Goal: Task Accomplishment & Management: Manage account settings

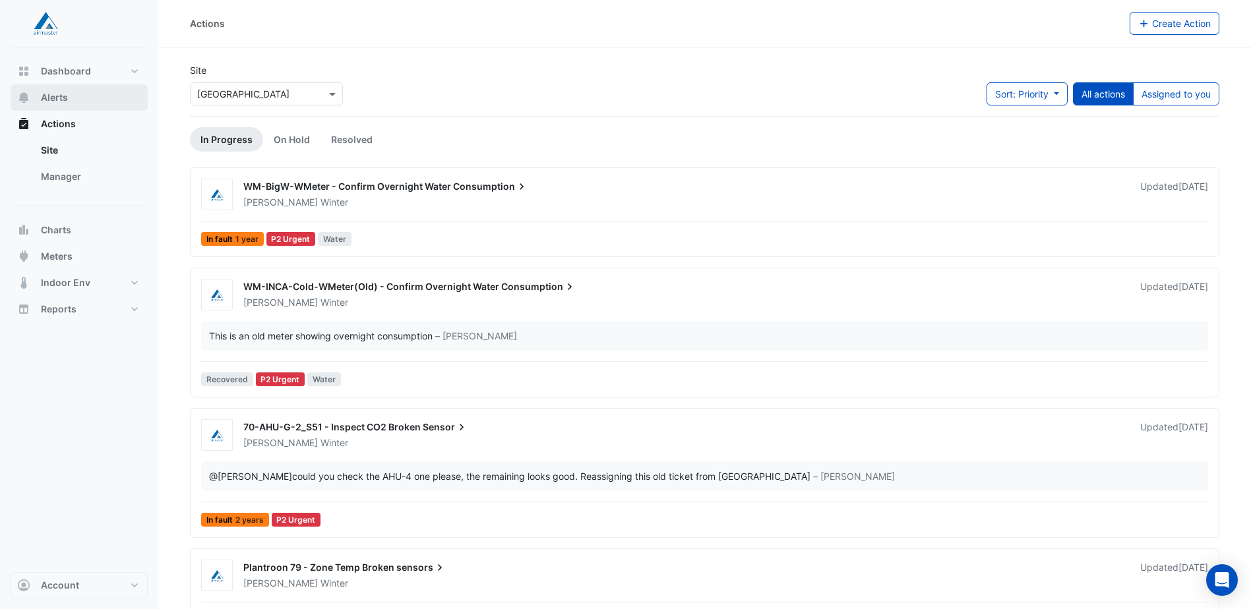
click at [67, 102] on span "Alerts" at bounding box center [54, 97] width 27 height 13
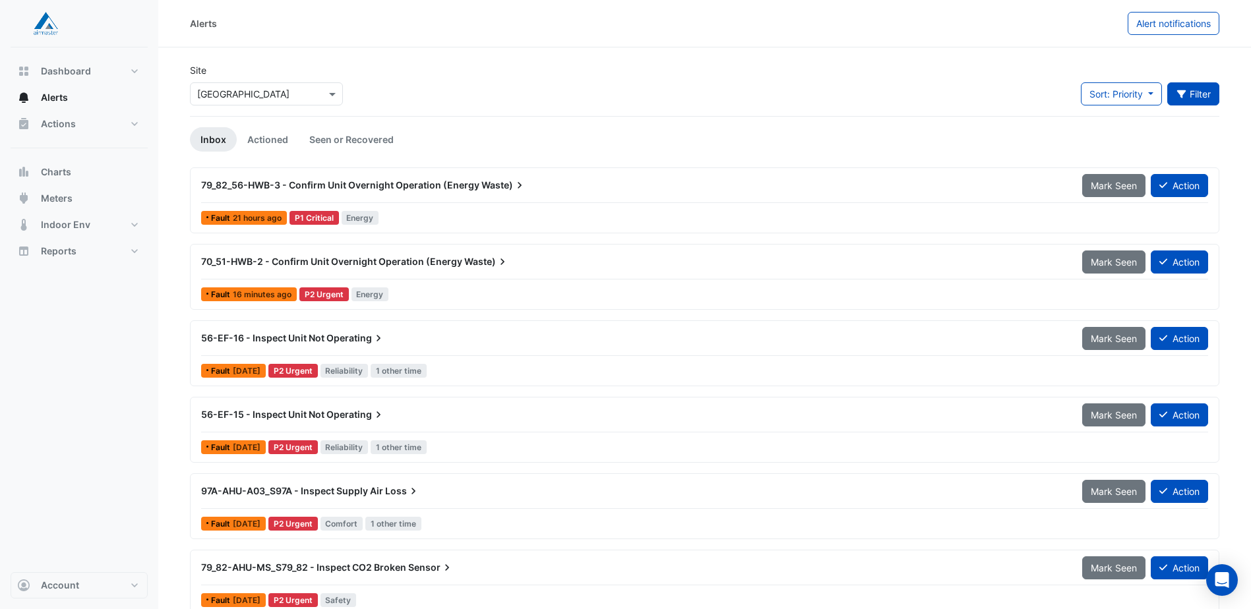
click at [1184, 94] on icon "button" at bounding box center [1182, 94] width 12 height 9
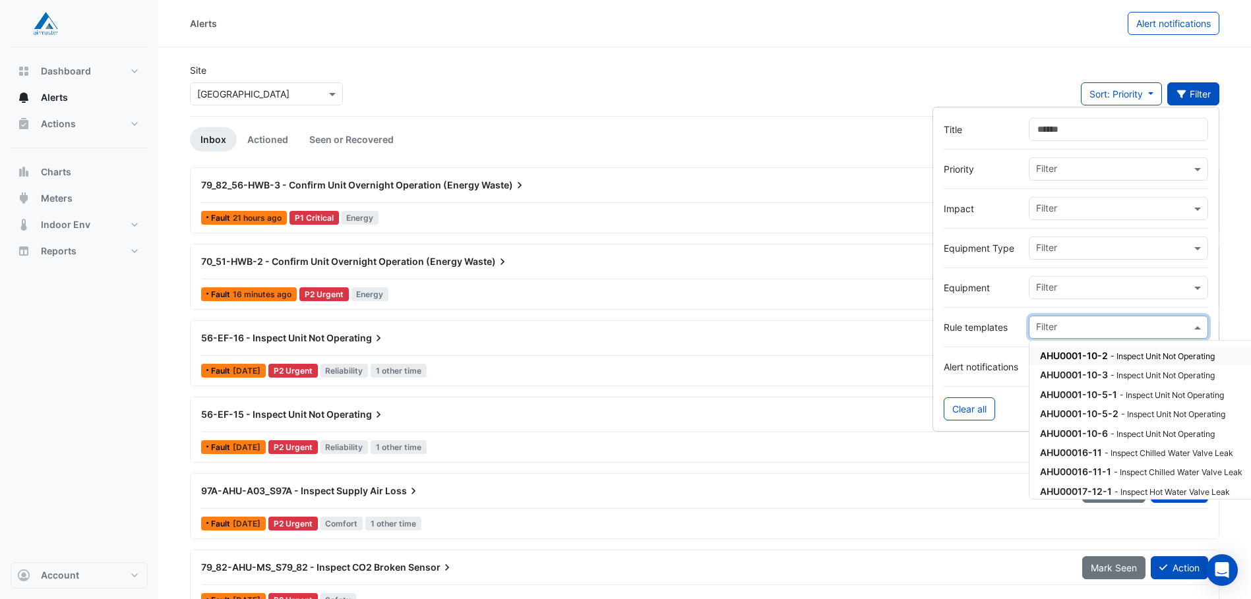
click at [1164, 322] on input "text" at bounding box center [1113, 329] width 155 height 14
click at [1131, 285] on input "text" at bounding box center [1113, 289] width 155 height 14
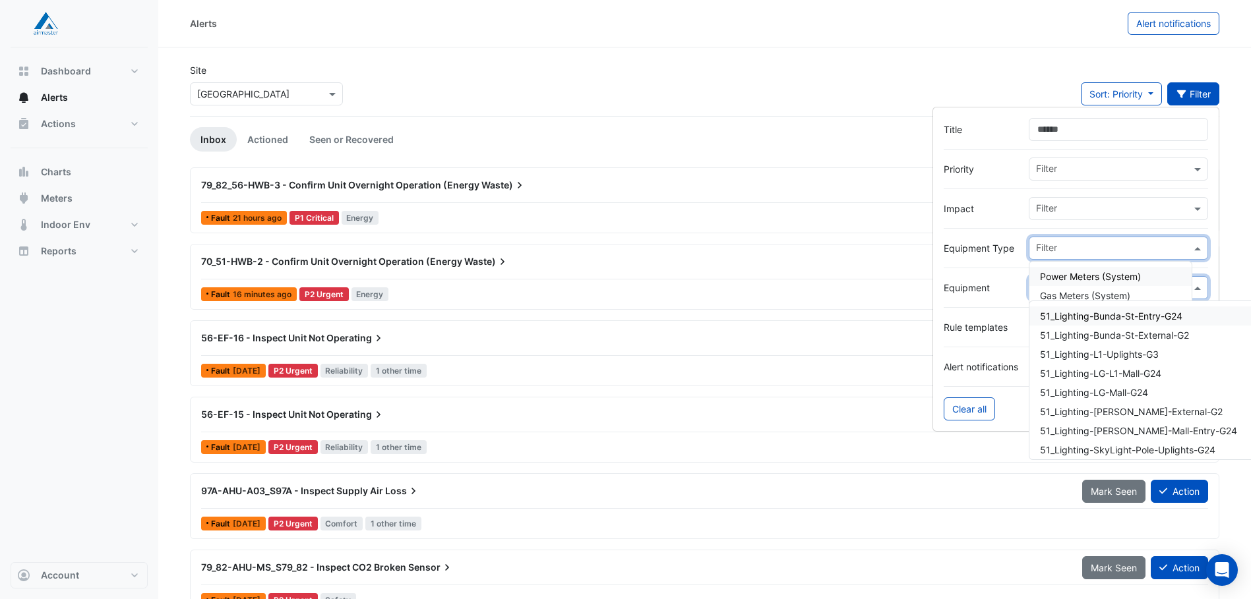
click at [1126, 256] on div at bounding box center [1112, 249] width 157 height 17
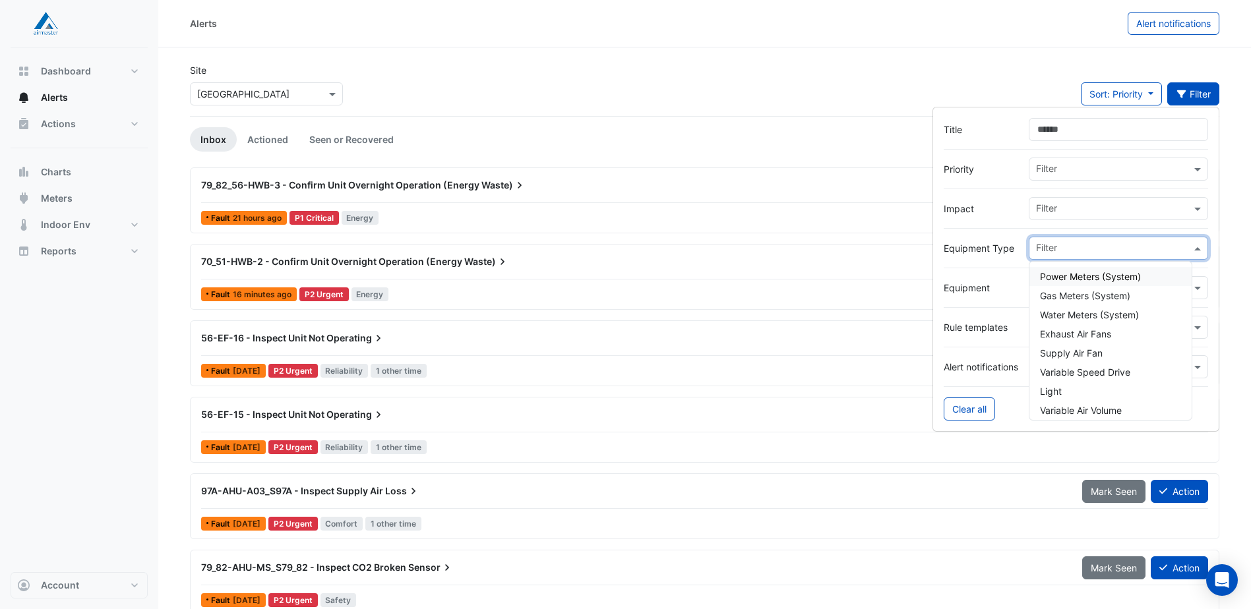
click at [1060, 206] on input "text" at bounding box center [1113, 210] width 155 height 14
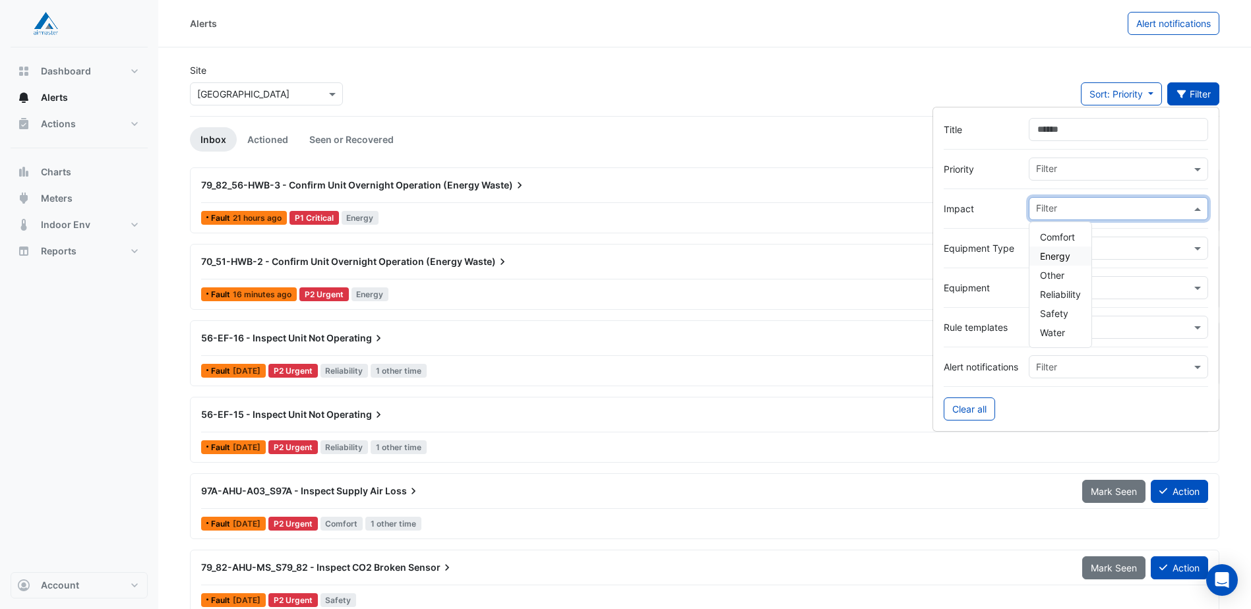
click at [1061, 251] on span "Energy" at bounding box center [1055, 256] width 30 height 11
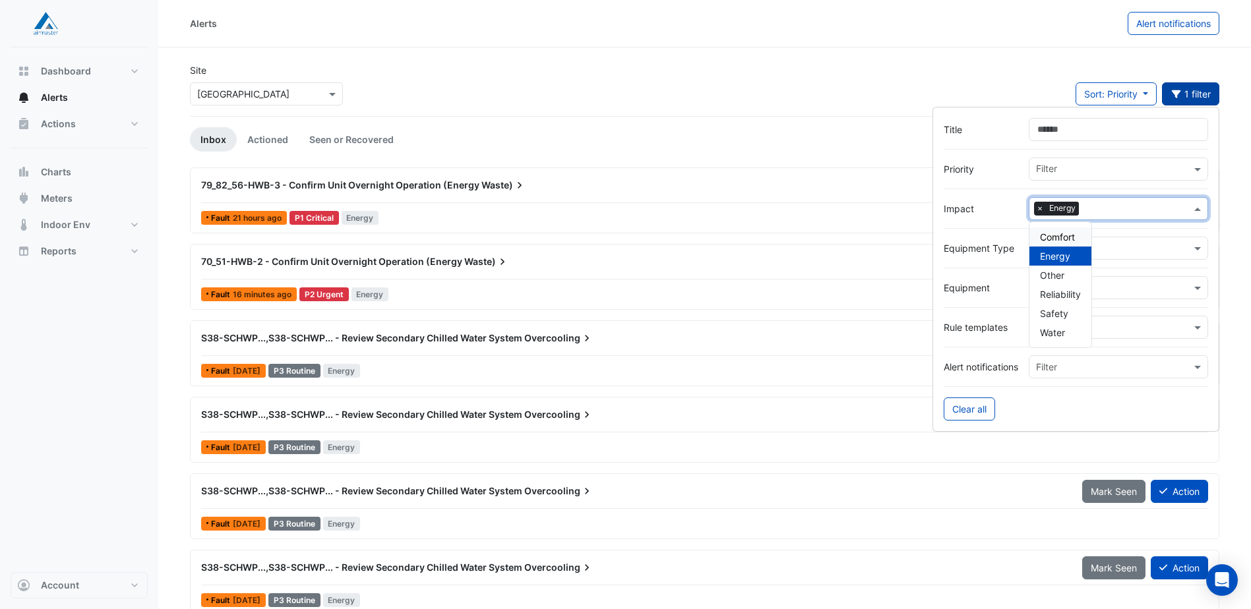
click at [702, 76] on div "Site Select a Site × [GEOGRAPHIC_DATA] Sort: Priority Priority Updated 1 filter" at bounding box center [704, 89] width 1045 height 53
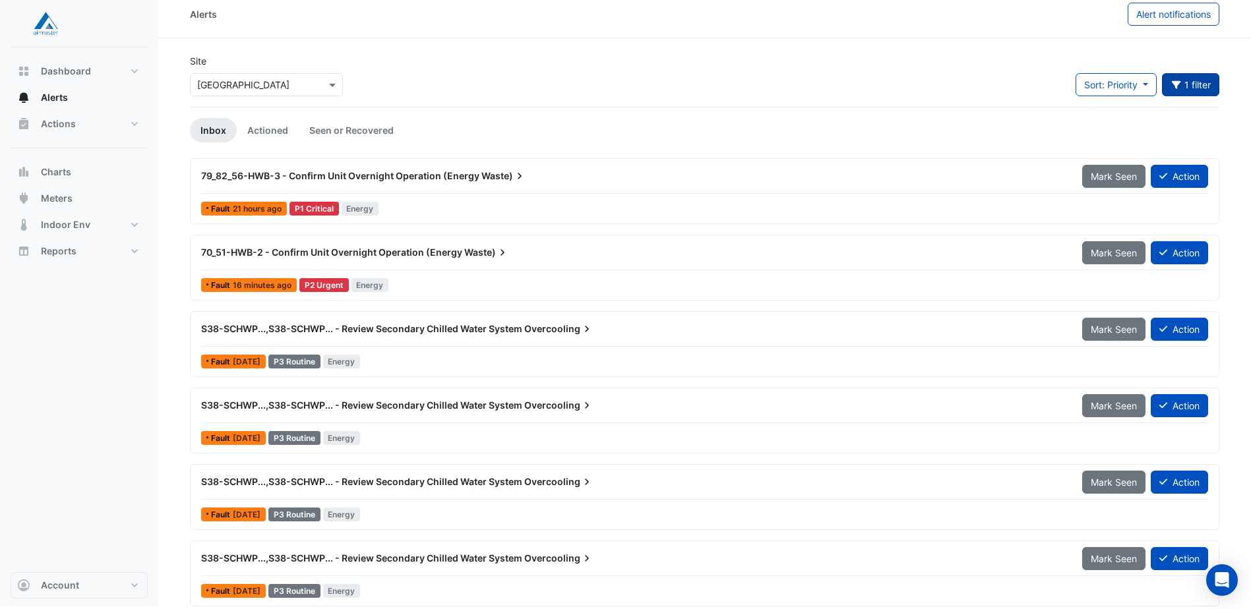
scroll to position [17, 0]
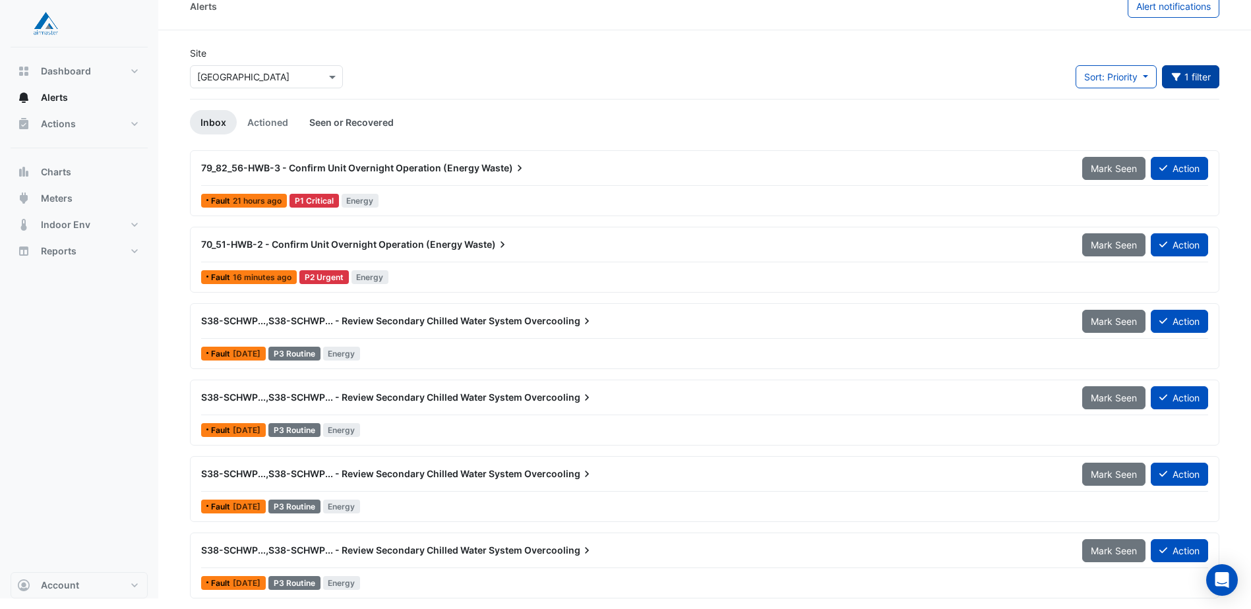
click at [371, 123] on link "Seen or Recovered" at bounding box center [351, 122] width 105 height 24
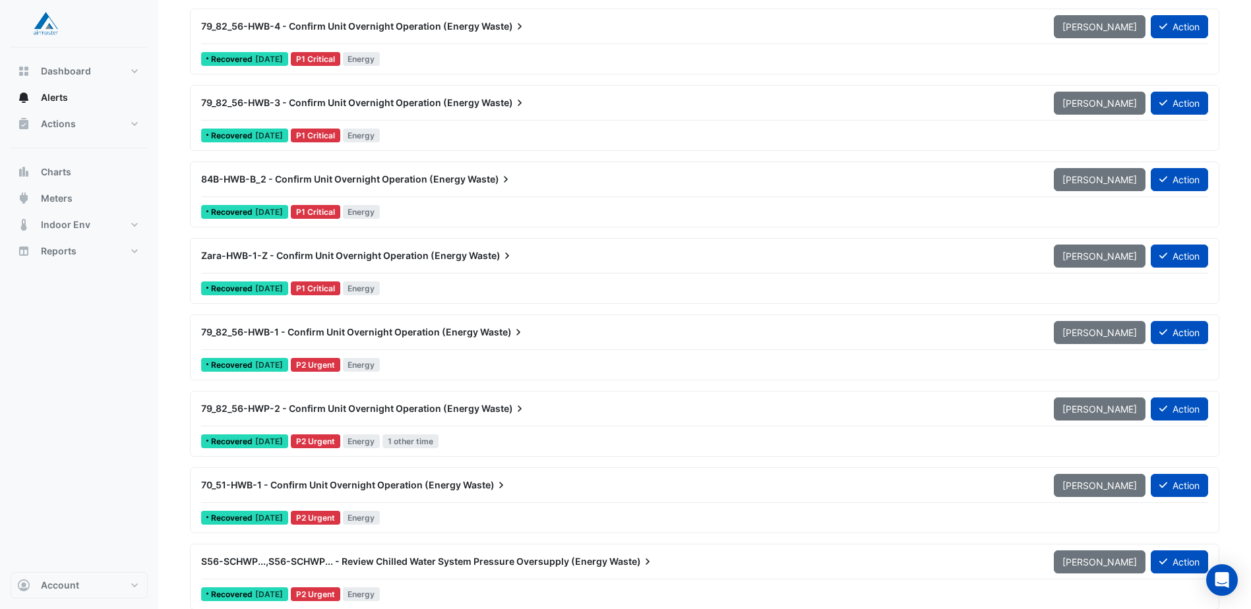
scroll to position [2110, 0]
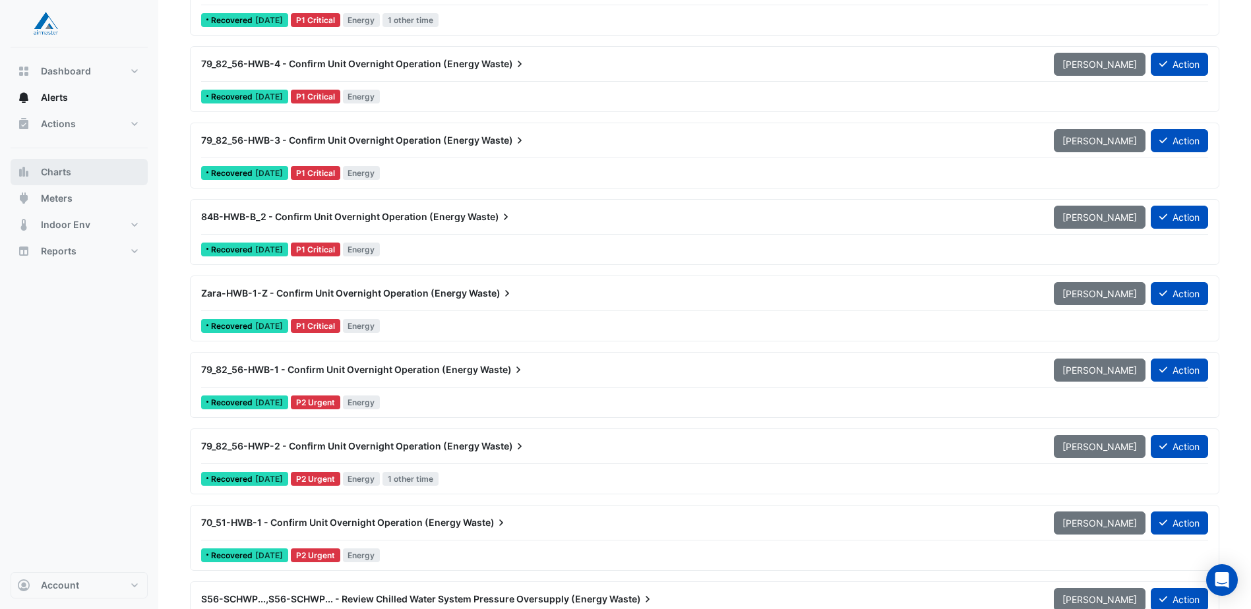
click at [67, 169] on span "Charts" at bounding box center [56, 171] width 30 height 13
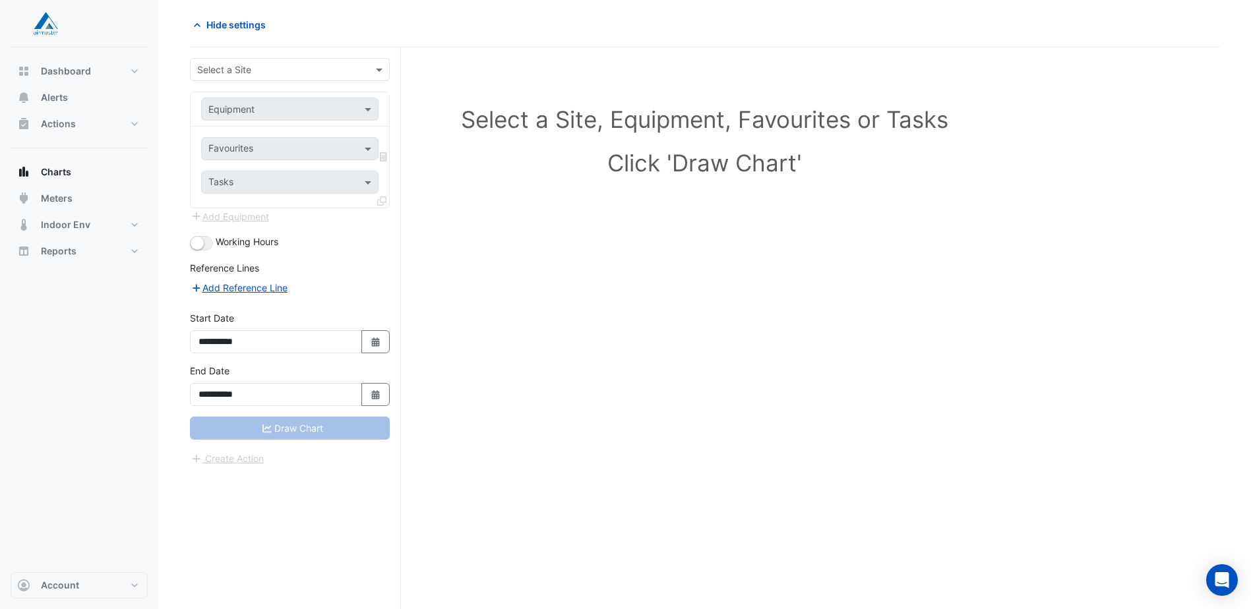
scroll to position [50, 0]
click at [375, 69] on span at bounding box center [381, 70] width 16 height 14
click at [270, 103] on span "[GEOGRAPHIC_DATA]" at bounding box center [247, 97] width 92 height 11
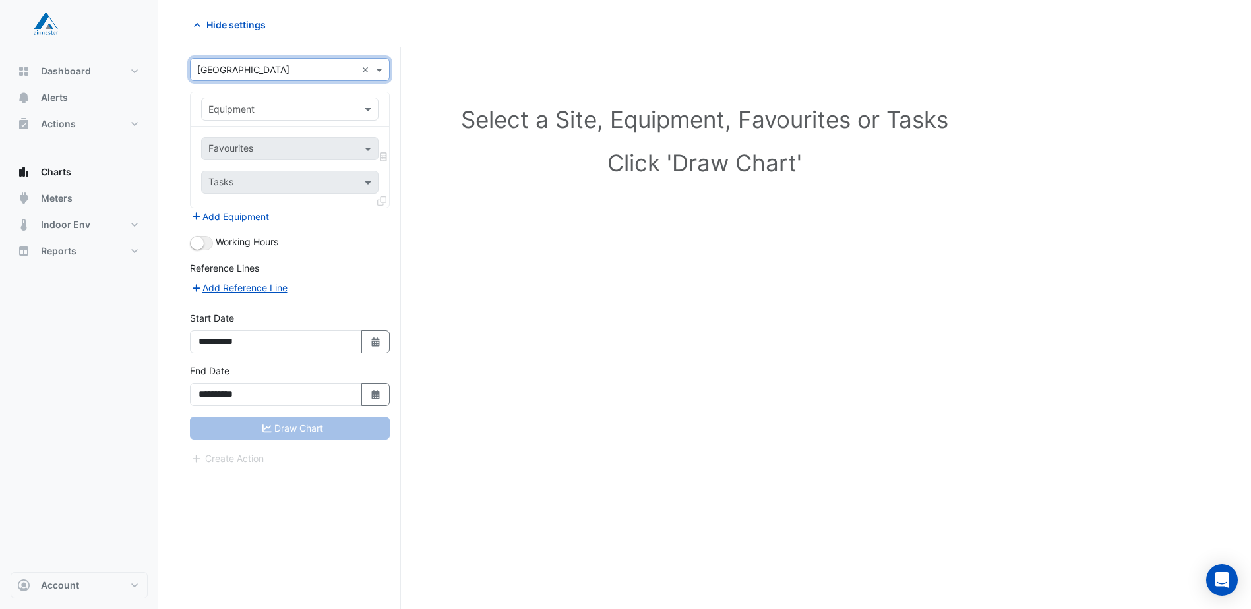
click at [360, 116] on div "Equipment" at bounding box center [289, 109] width 177 height 23
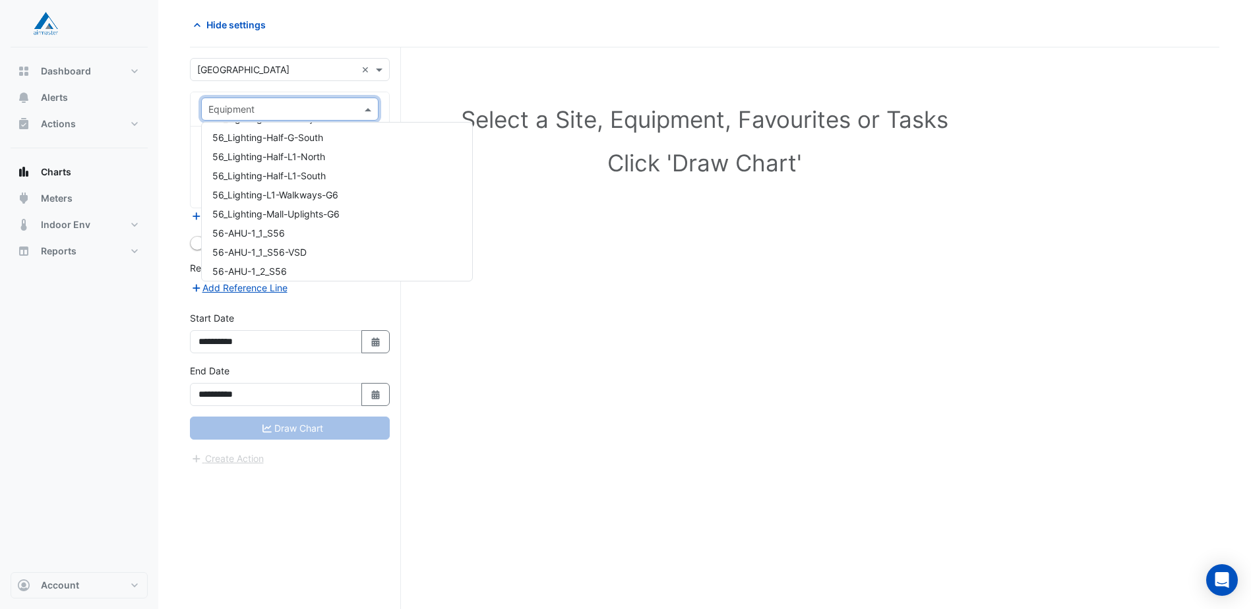
scroll to position [2835, 0]
click at [305, 152] on div "56-AHU-1_1_S56" at bounding box center [337, 151] width 270 height 19
click at [369, 109] on span at bounding box center [369, 109] width 16 height 14
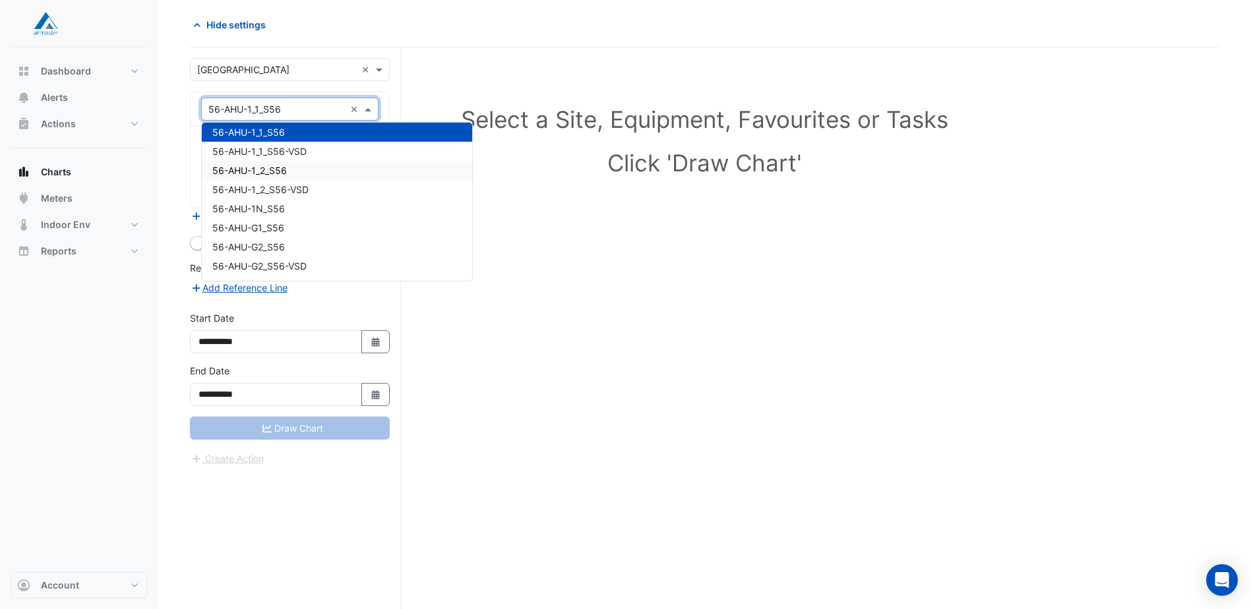
click at [335, 169] on div "56-AHU-1_2_S56" at bounding box center [337, 170] width 270 height 19
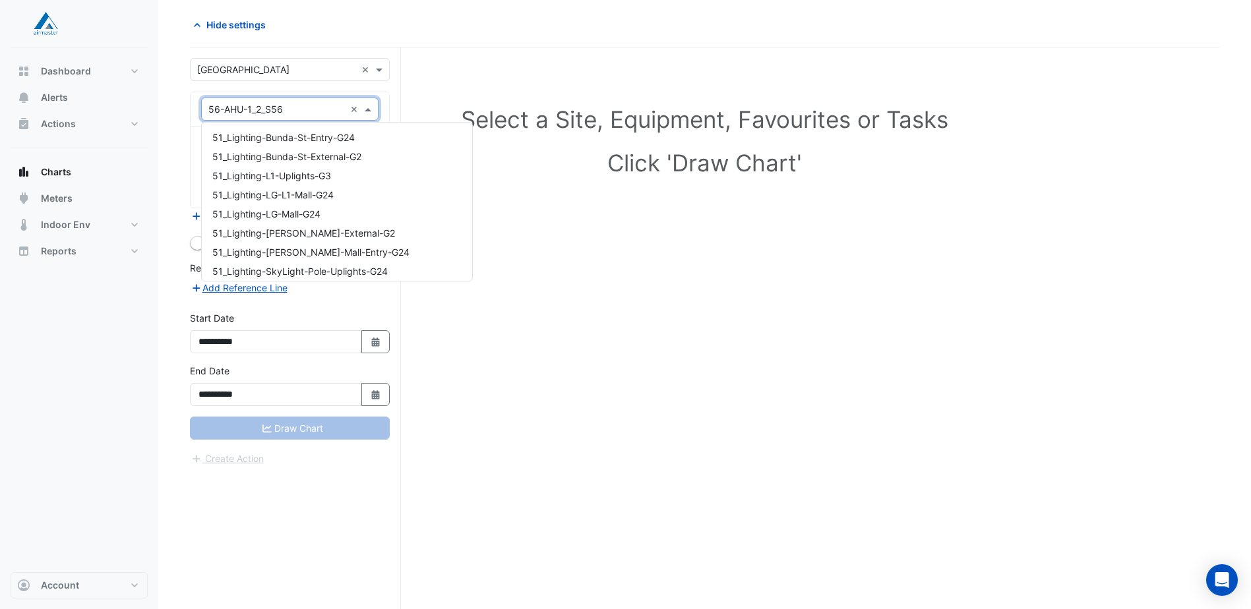
click at [373, 110] on span at bounding box center [369, 109] width 16 height 14
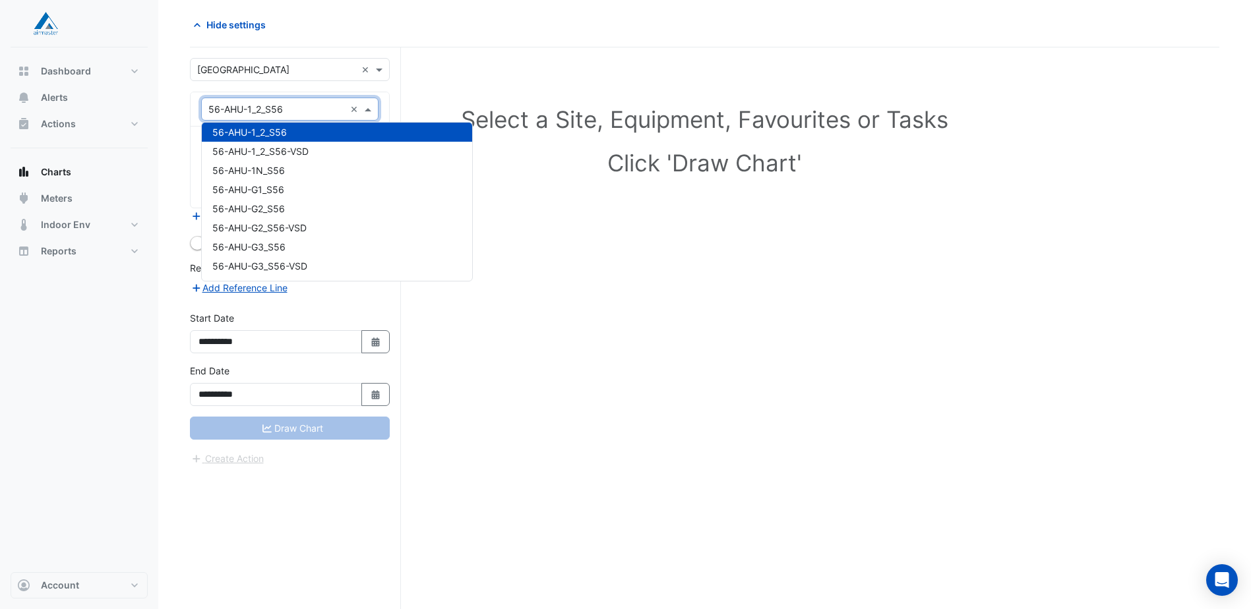
click at [414, 93] on div "Select a Site, Equipment, Favourites or Tasks Click 'Draw Chart'" at bounding box center [704, 143] width 1013 height 161
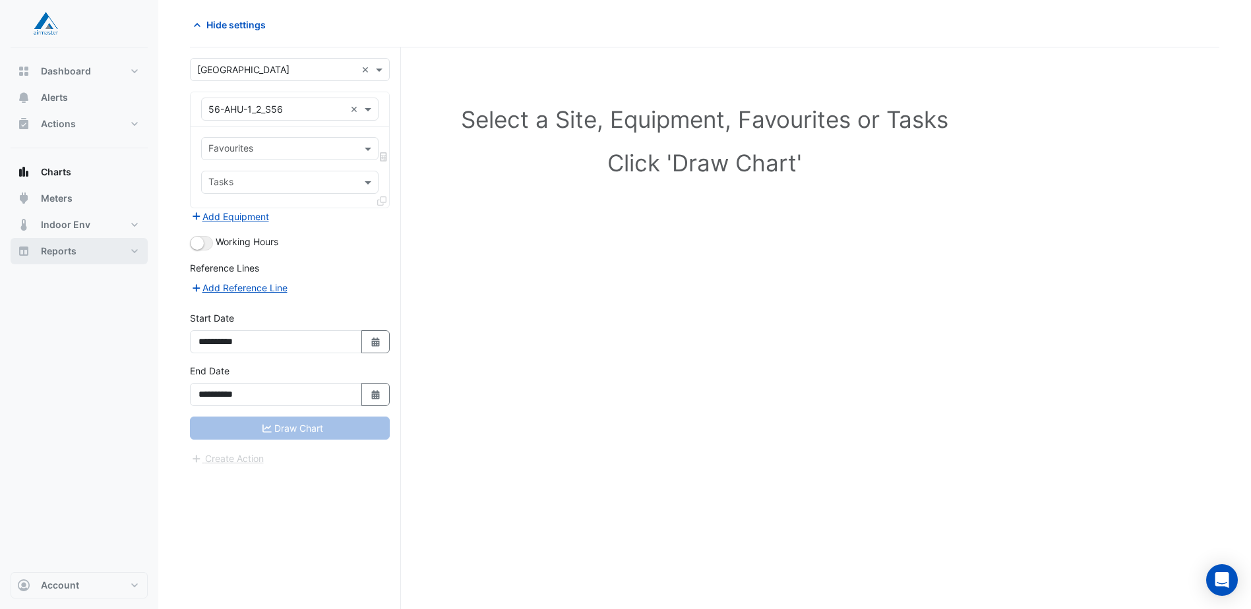
click at [131, 255] on button "Reports" at bounding box center [79, 251] width 137 height 26
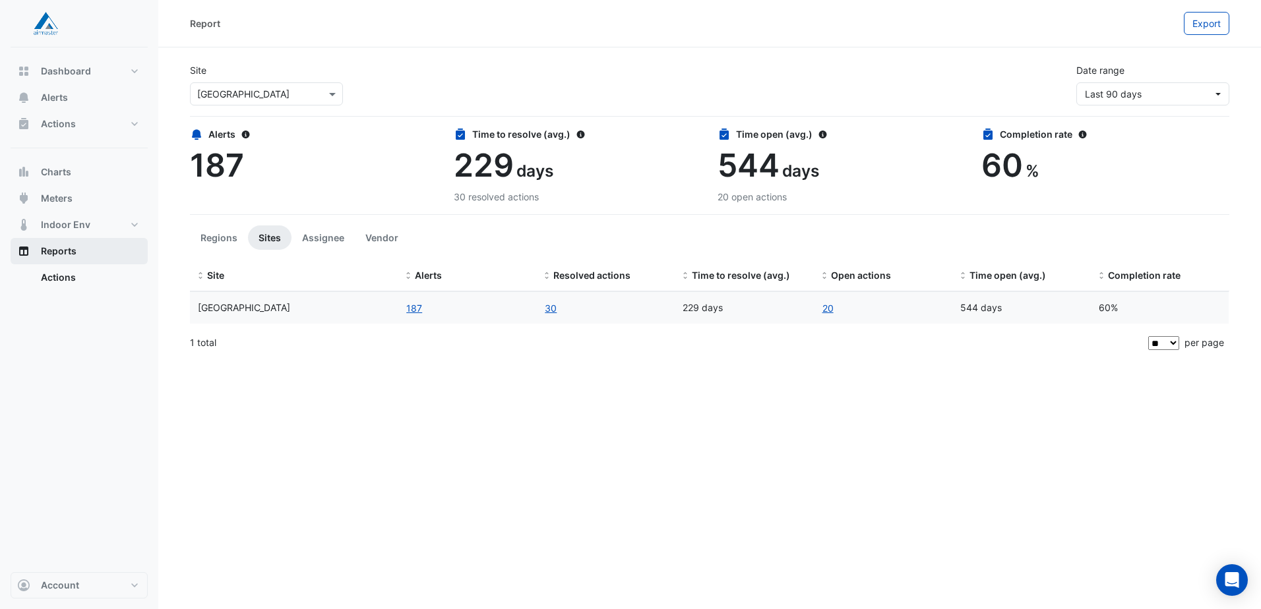
click at [131, 255] on button "Reports" at bounding box center [79, 251] width 137 height 26
click at [137, 75] on button "Dashboard" at bounding box center [79, 71] width 137 height 26
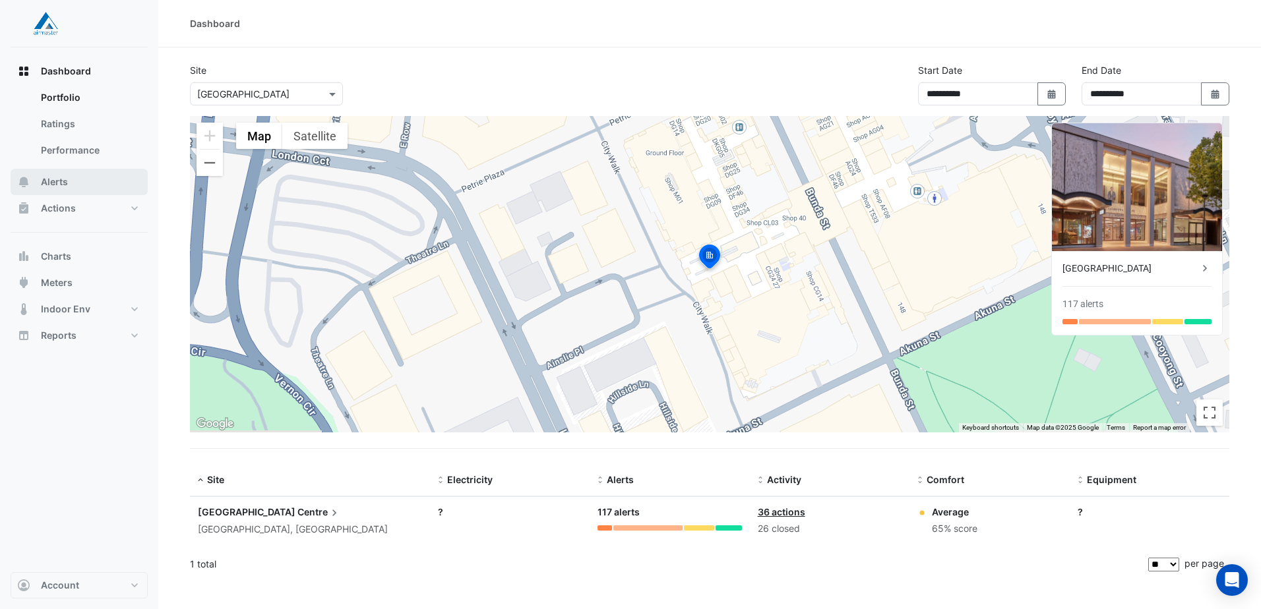
click at [73, 179] on button "Alerts" at bounding box center [79, 182] width 137 height 26
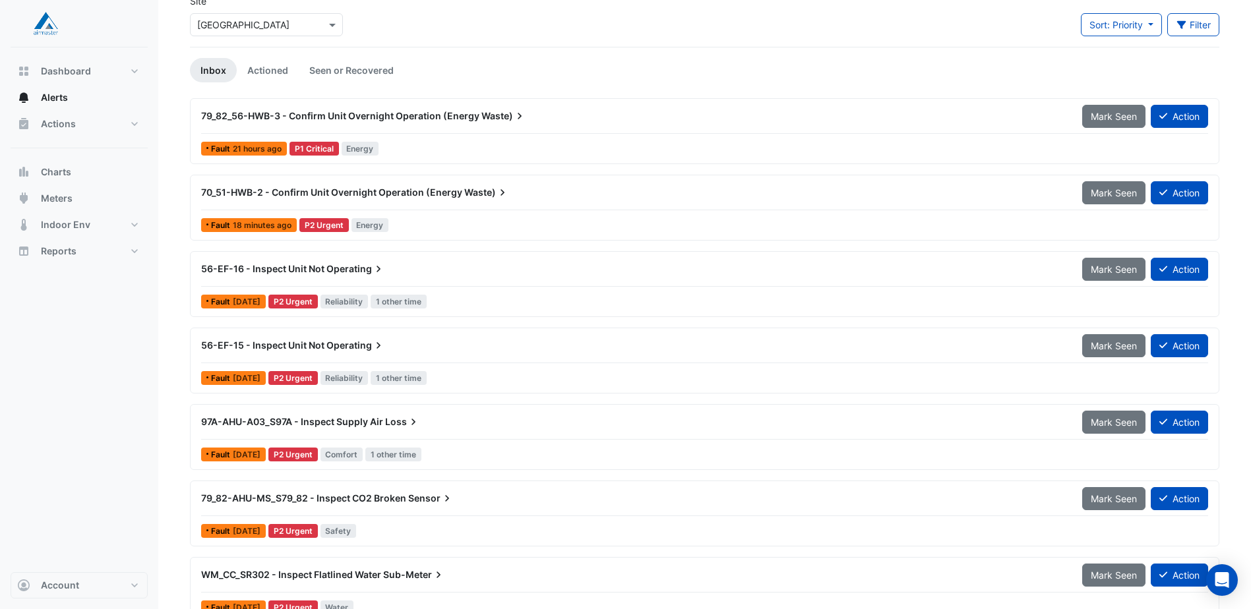
scroll to position [66, 0]
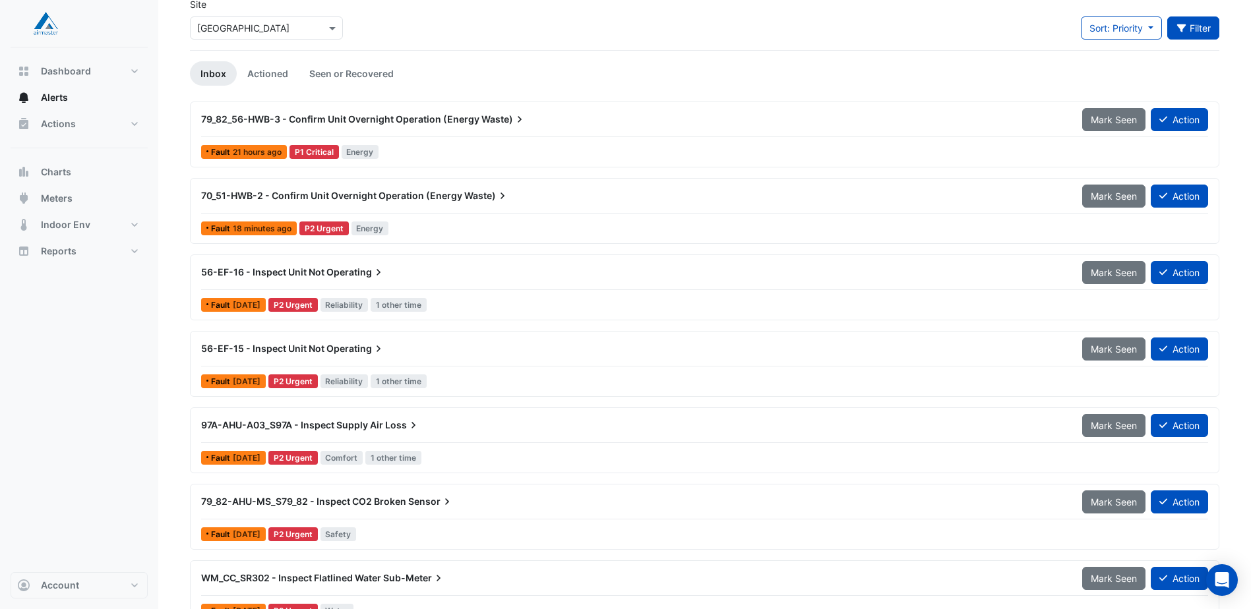
click at [1197, 21] on button "Filter" at bounding box center [1193, 27] width 53 height 23
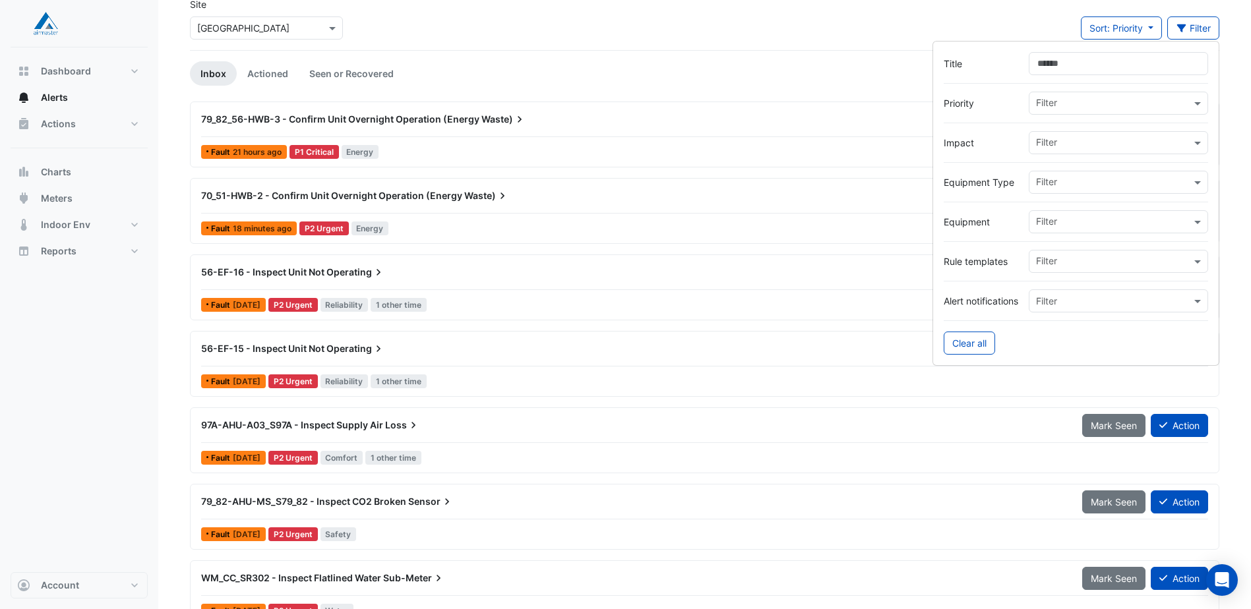
click at [1049, 304] on input "text" at bounding box center [1105, 302] width 138 height 14
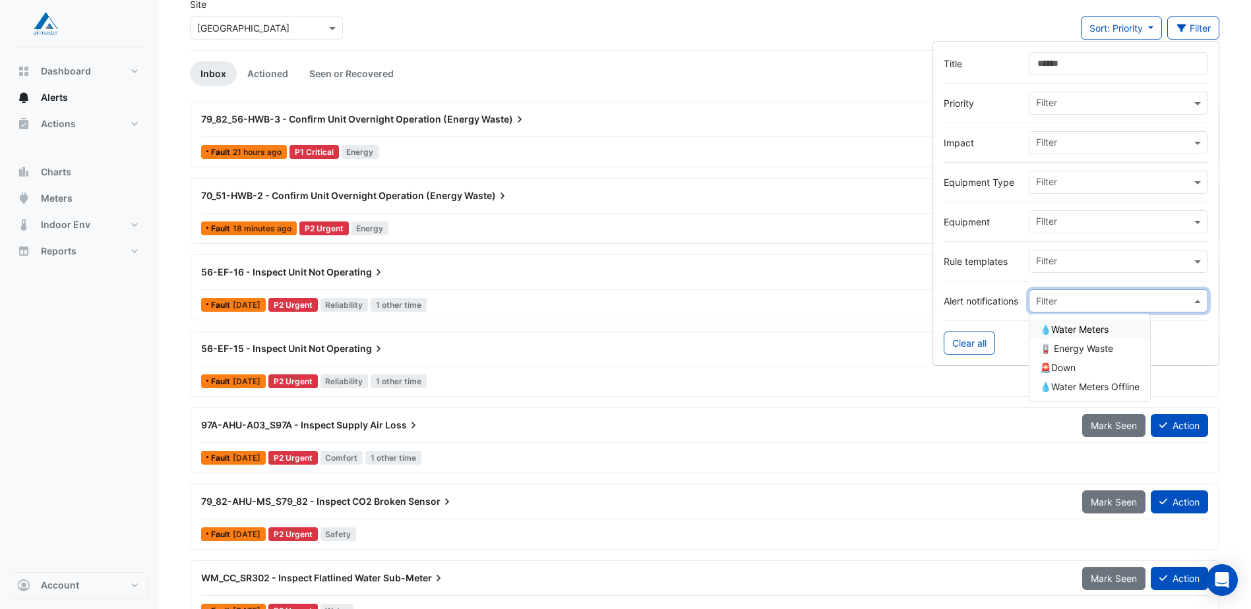
click at [1049, 304] on input "text" at bounding box center [1105, 302] width 138 height 14
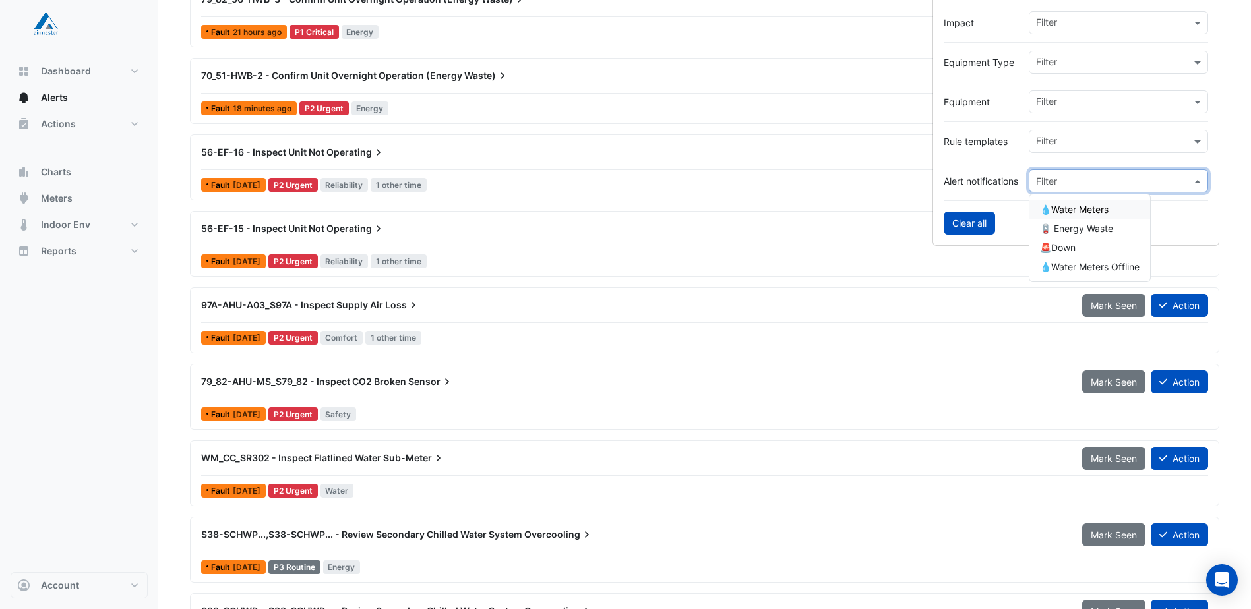
scroll to position [0, 0]
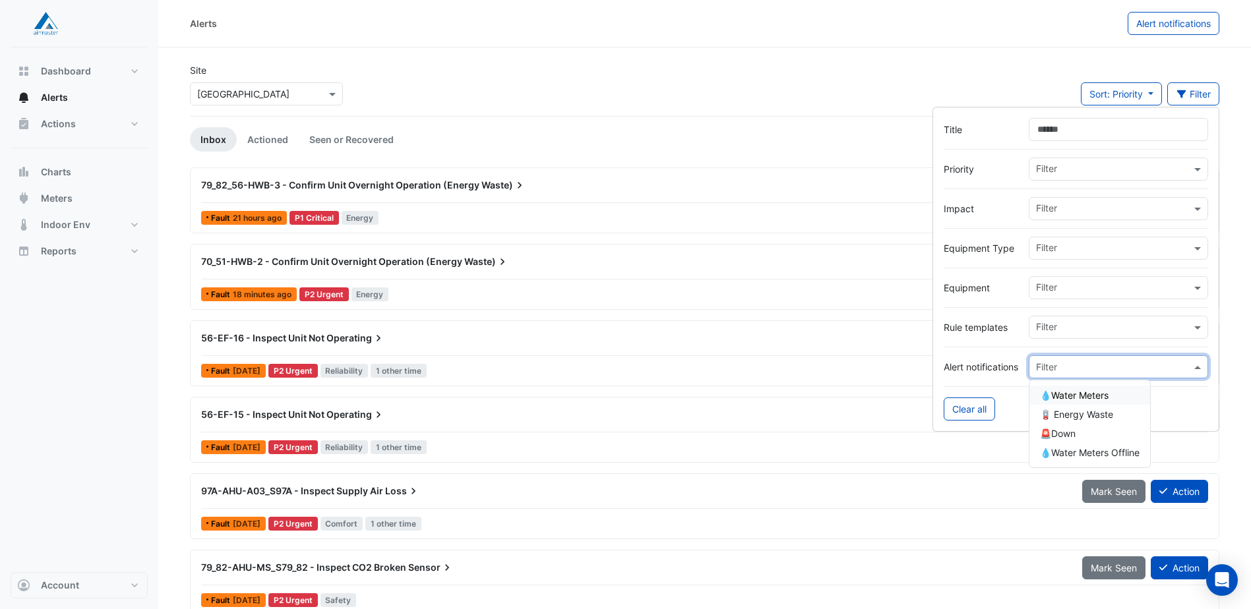
click at [882, 69] on div "Site Select a Site × [GEOGRAPHIC_DATA] Sort: Priority Priority Updated Filter" at bounding box center [704, 89] width 1045 height 53
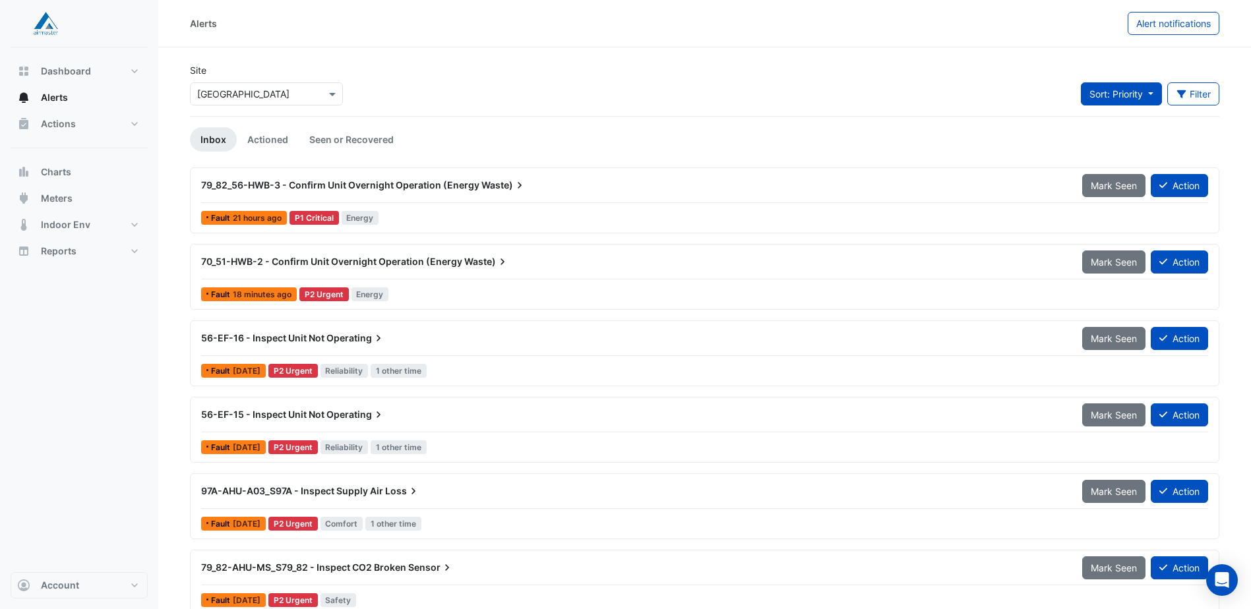
click at [1155, 94] on button "Sort: Priority" at bounding box center [1121, 93] width 81 height 23
click at [1205, 96] on button "Filter" at bounding box center [1193, 93] width 53 height 23
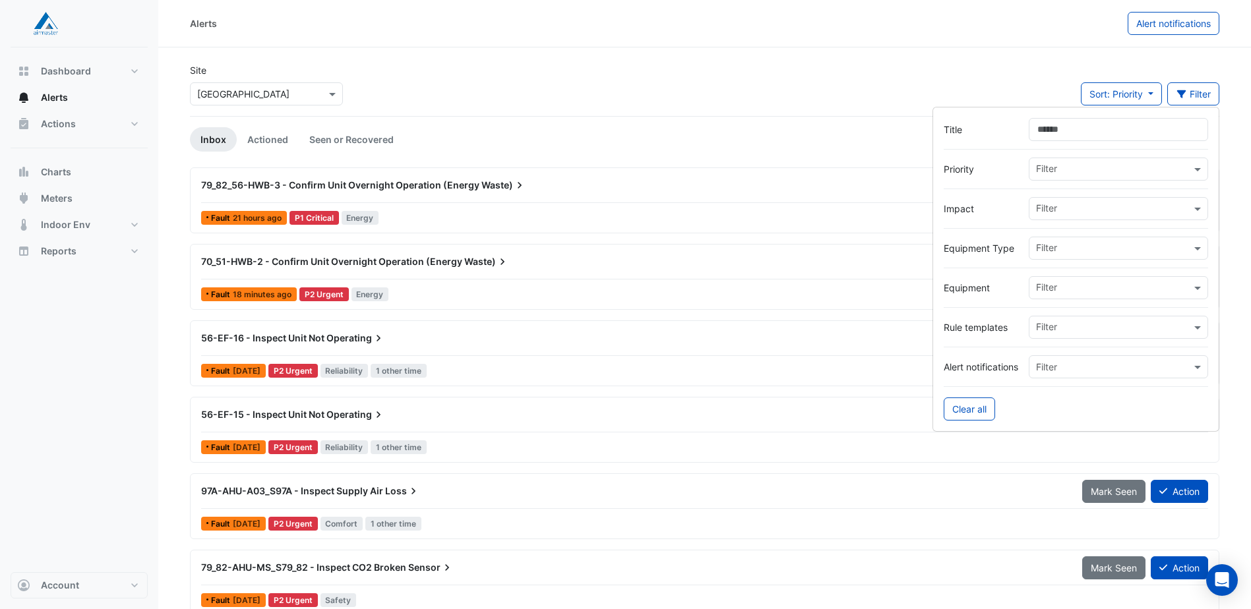
click at [720, 84] on div "Site Select a Site × [GEOGRAPHIC_DATA] Sort: Priority Priority Updated Filter" at bounding box center [704, 89] width 1045 height 53
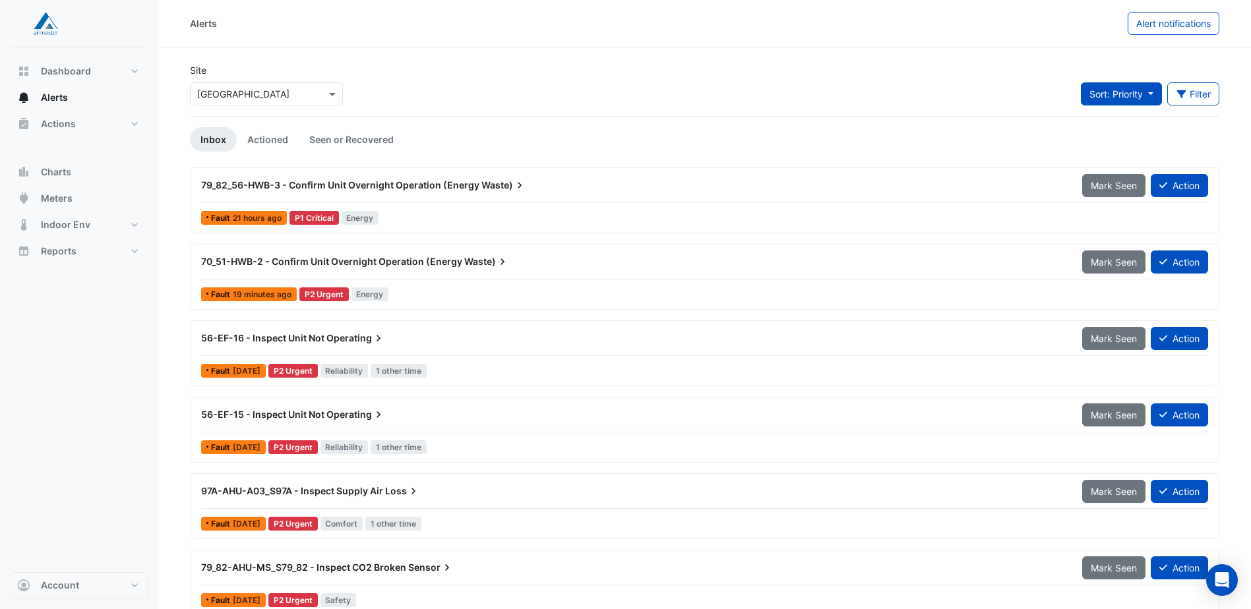
click at [1118, 100] on button "Sort: Priority" at bounding box center [1121, 93] width 81 height 23
click at [1123, 136] on li "Updated" at bounding box center [1131, 141] width 104 height 19
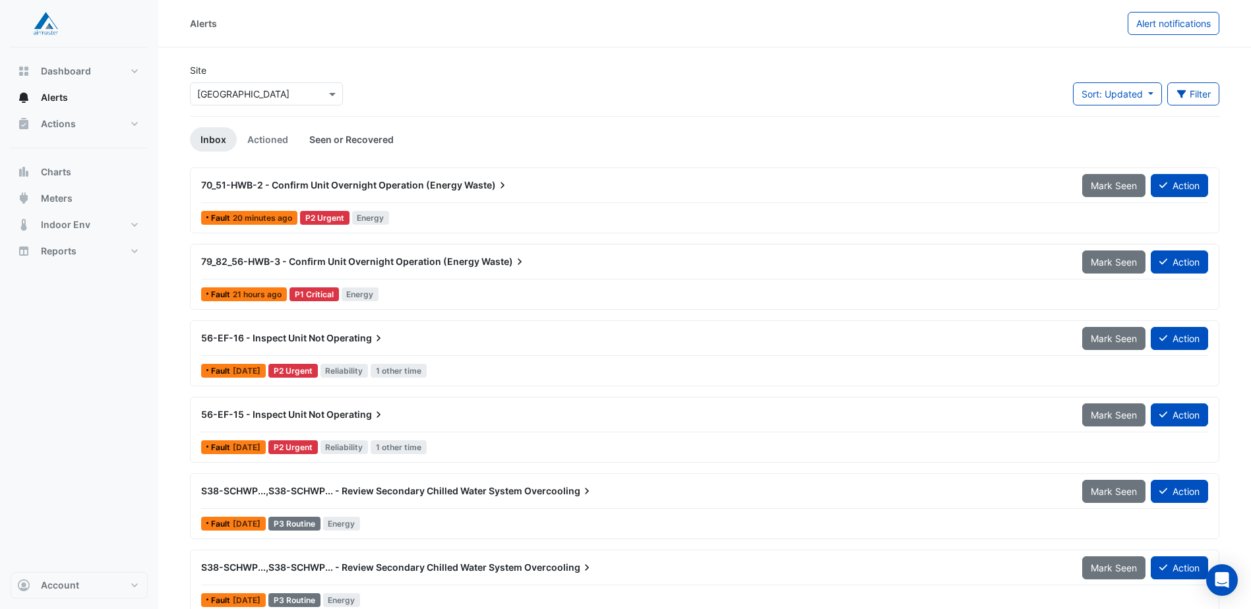
click at [363, 142] on link "Seen or Recovered" at bounding box center [351, 139] width 105 height 24
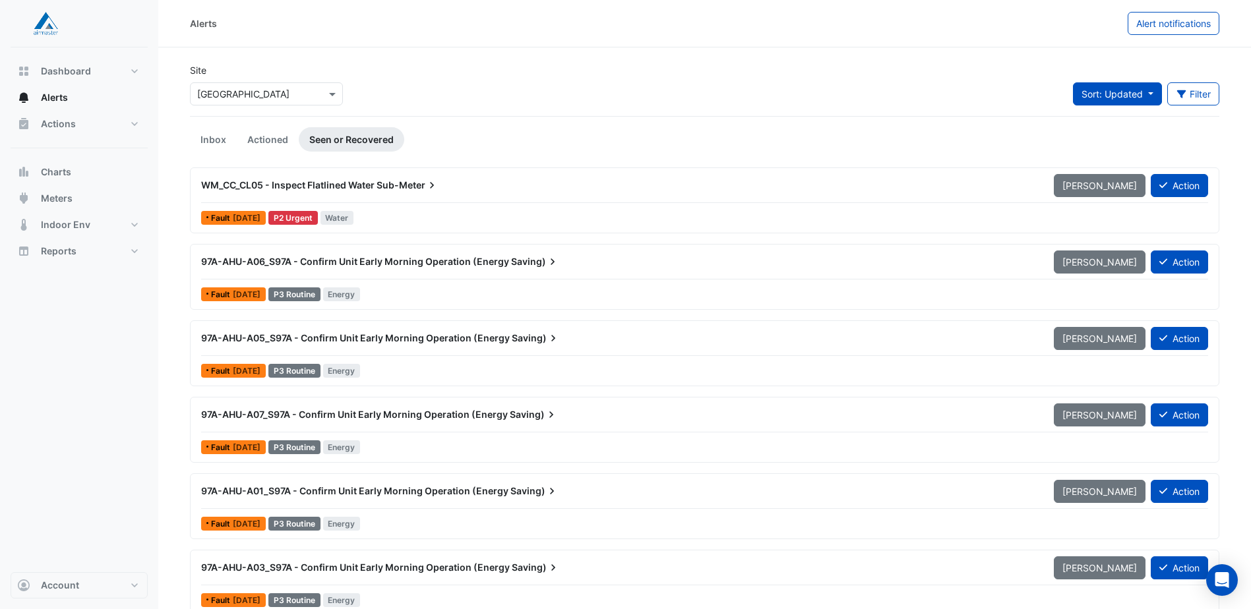
click at [1105, 96] on span "Sort: Updated" at bounding box center [1111, 93] width 61 height 11
click at [1108, 139] on li "Updated" at bounding box center [1125, 141] width 104 height 19
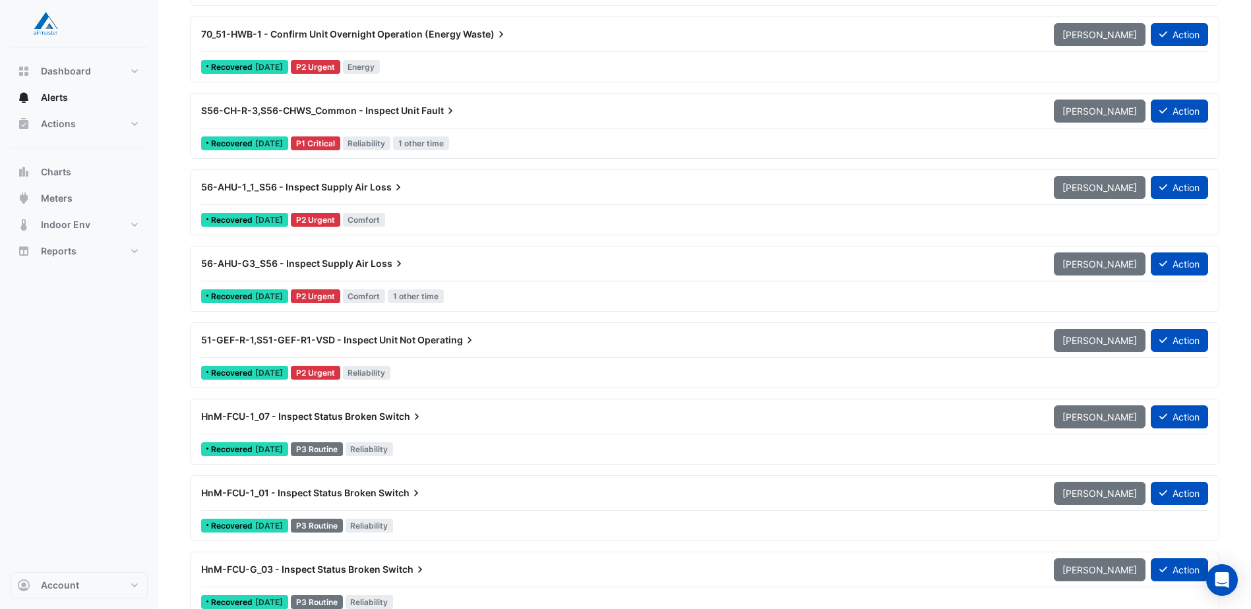
scroll to position [1912, 0]
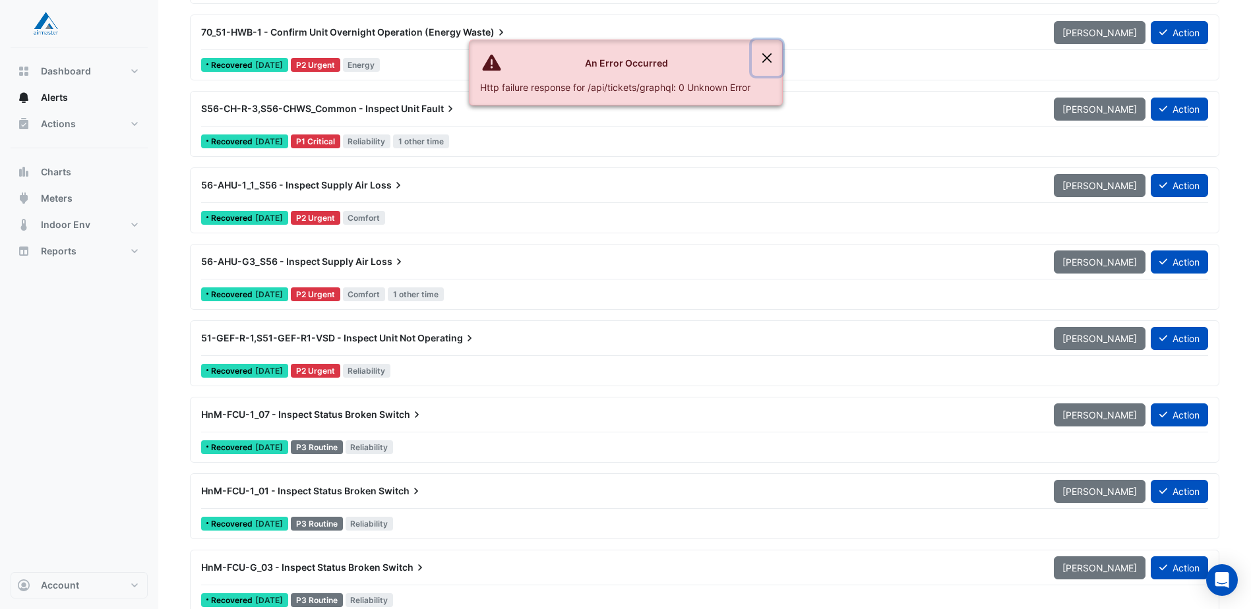
click at [761, 55] on button "Close" at bounding box center [767, 58] width 30 height 36
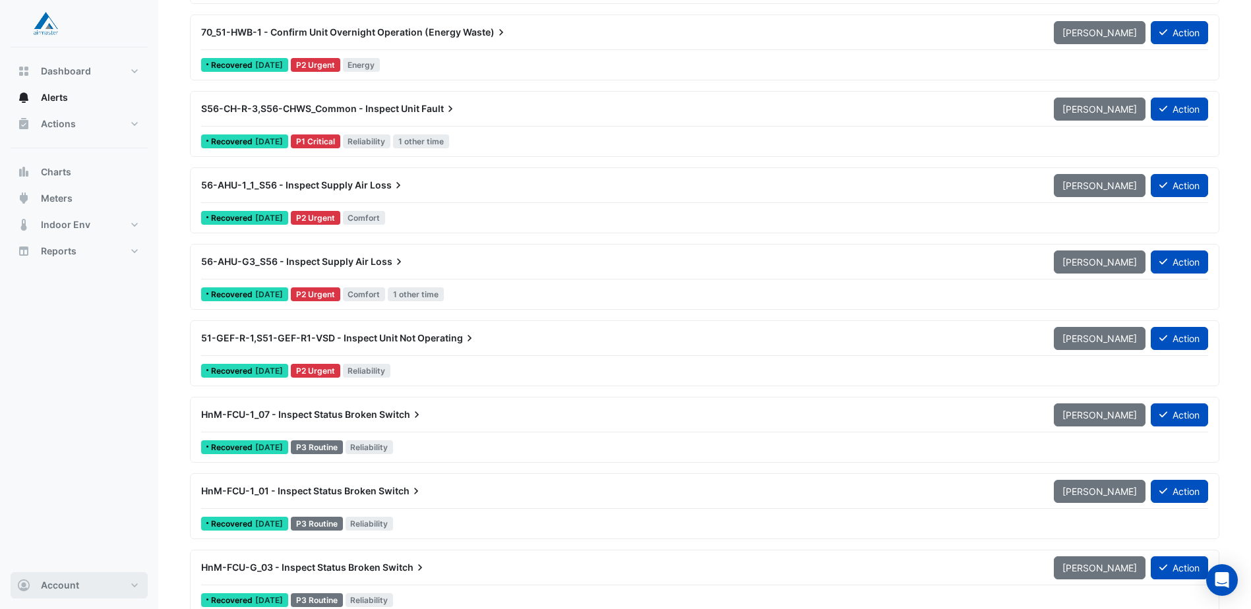
click at [69, 589] on span "Account" at bounding box center [60, 585] width 38 height 13
click at [45, 552] on link "Sign Out" at bounding box center [78, 552] width 125 height 26
